Goal: Task Accomplishment & Management: Use online tool/utility

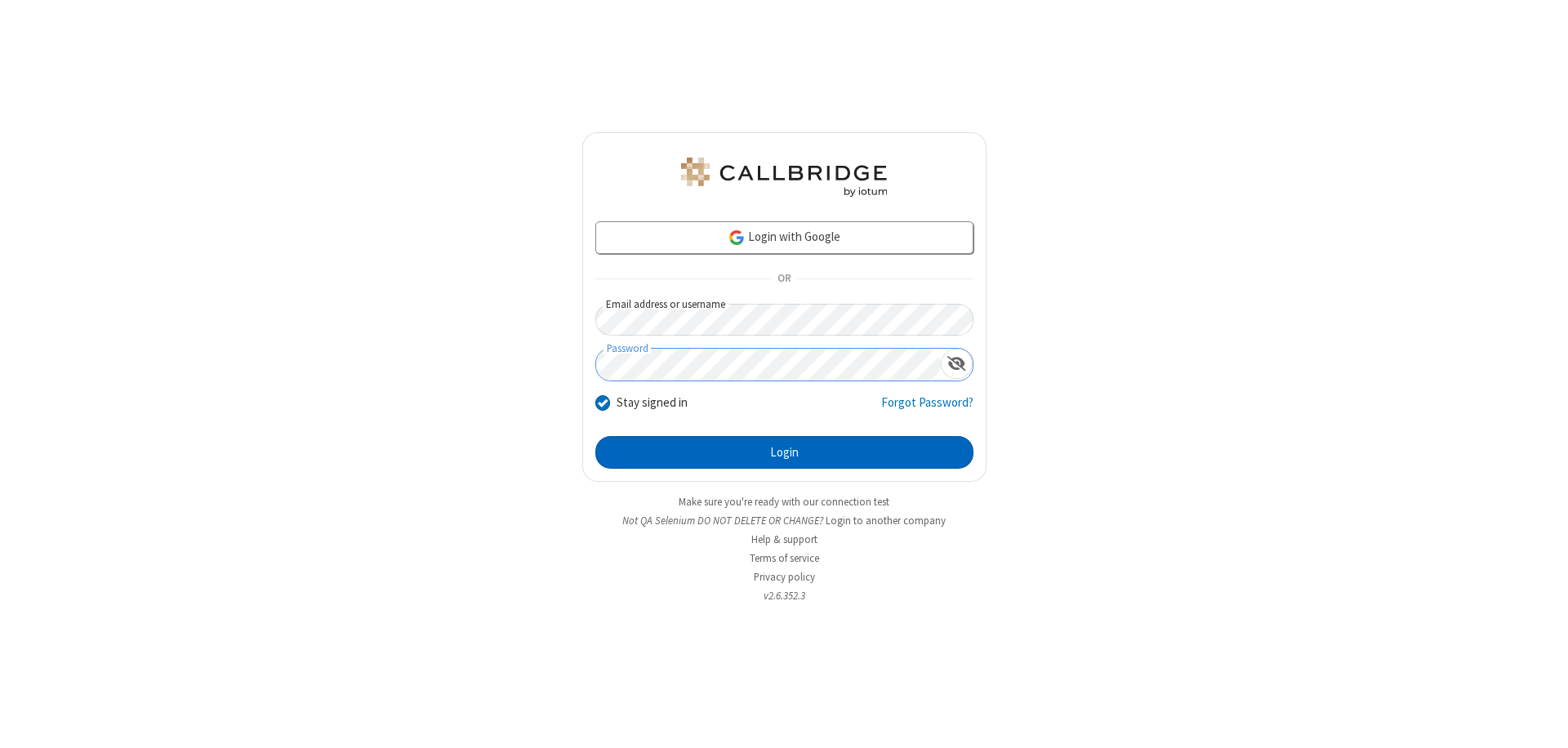
click at [784, 452] on button "Login" at bounding box center [784, 452] width 378 height 32
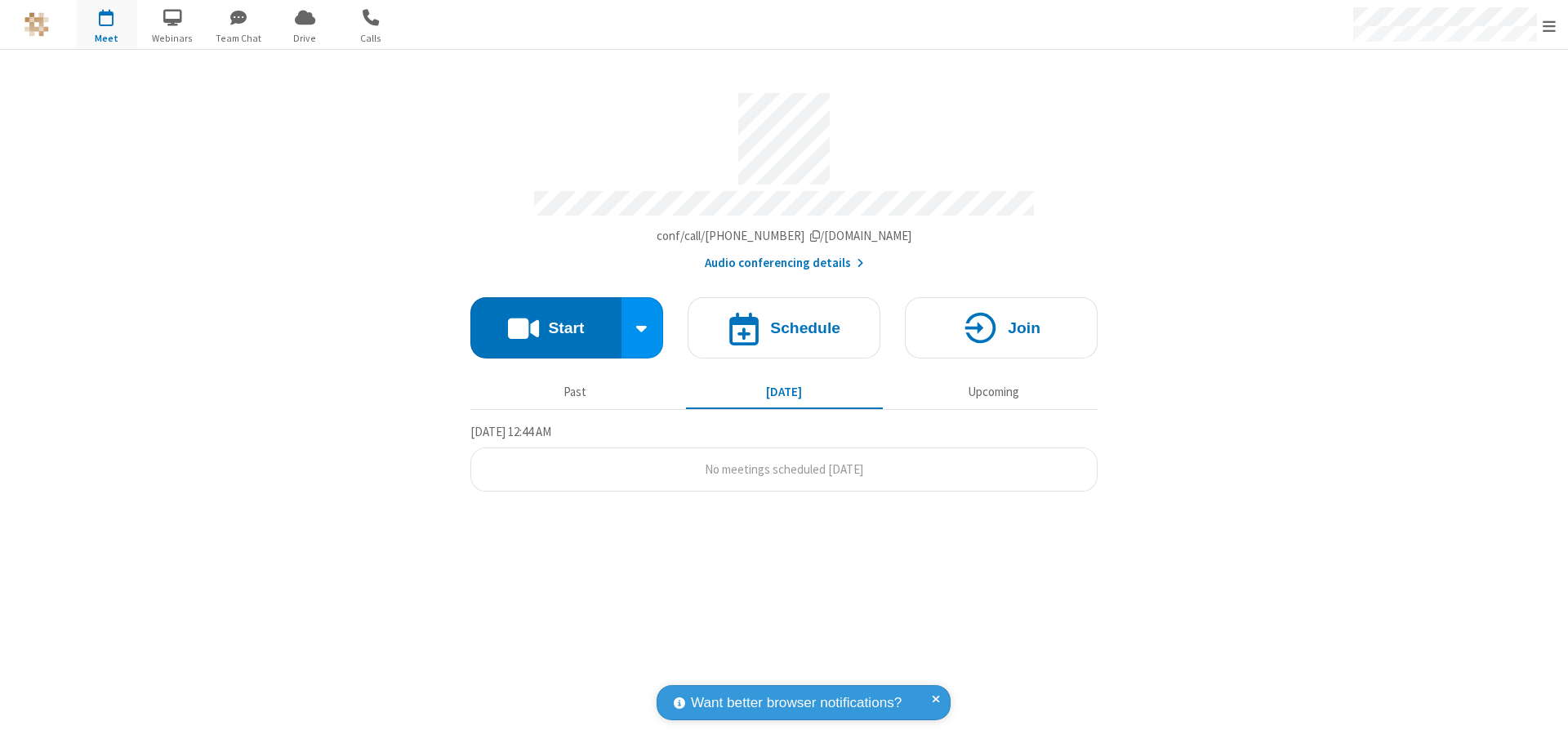
click at [546, 320] on button "Start" at bounding box center [546, 328] width 151 height 61
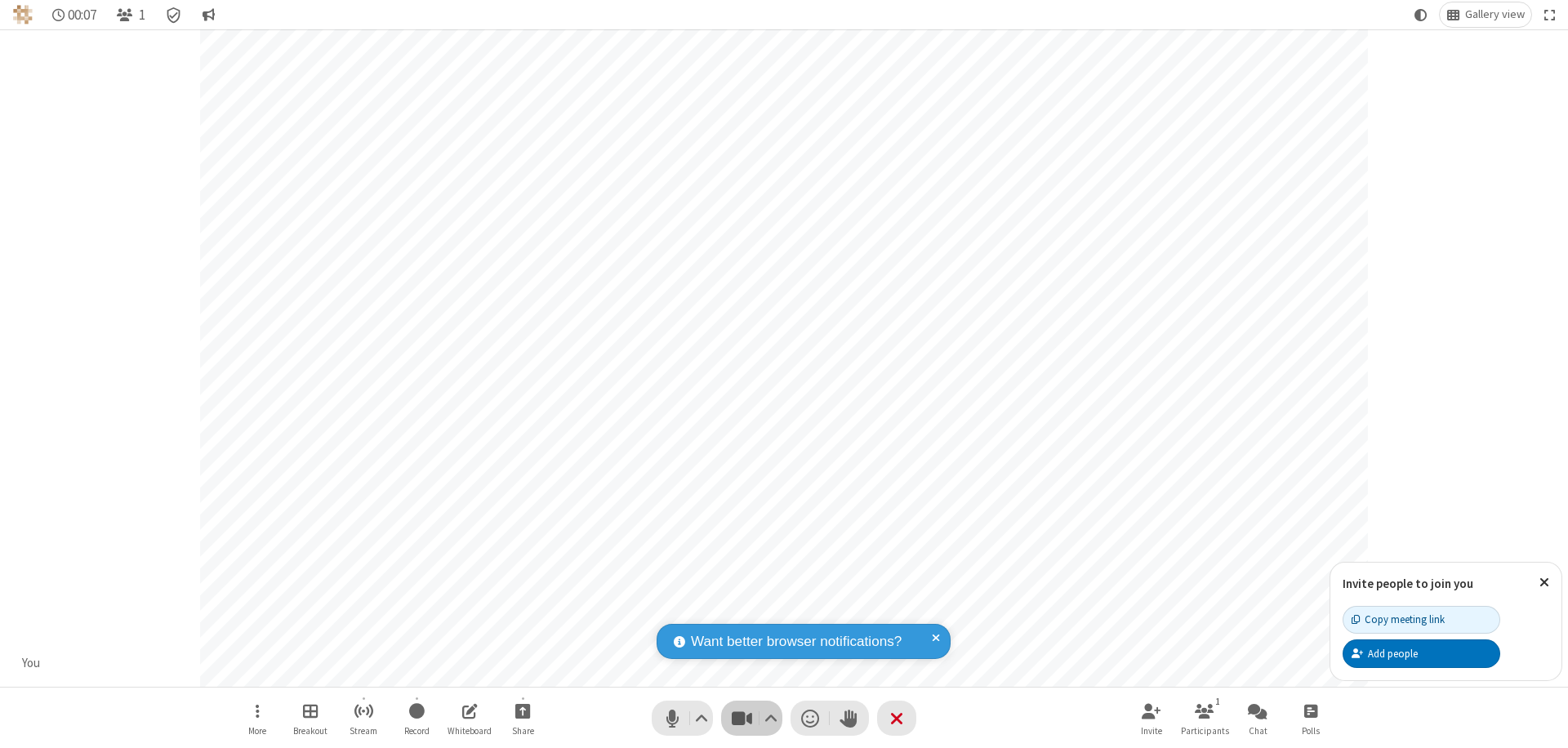
click at [741, 718] on span "Stop video (⌘+Shift+V)" at bounding box center [741, 718] width 25 height 24
click at [741, 718] on span "Start video (⌘+Shift+V)" at bounding box center [741, 718] width 25 height 24
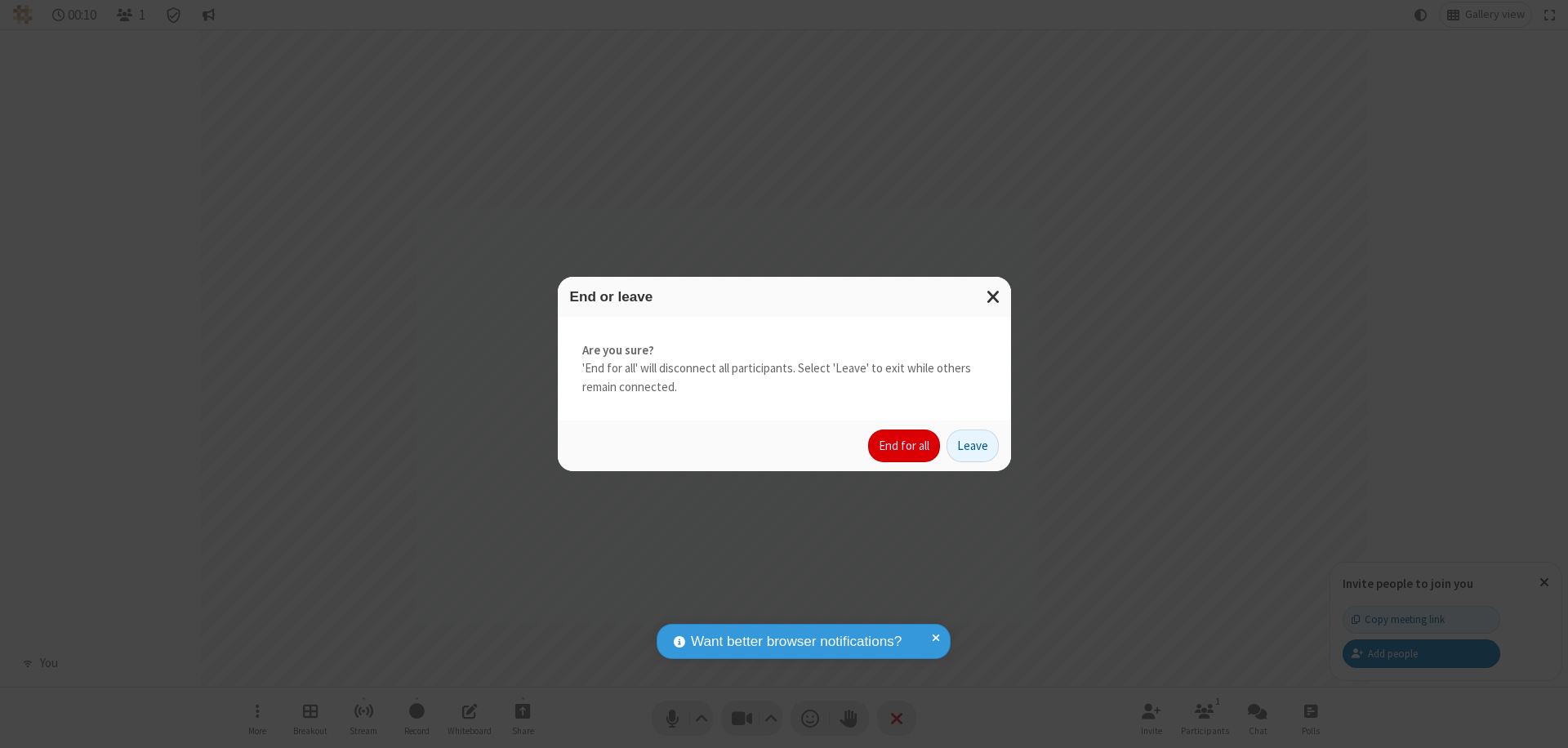
click at [905, 446] on button "End for all" at bounding box center [904, 445] width 72 height 32
